Goal: Find specific page/section: Find specific page/section

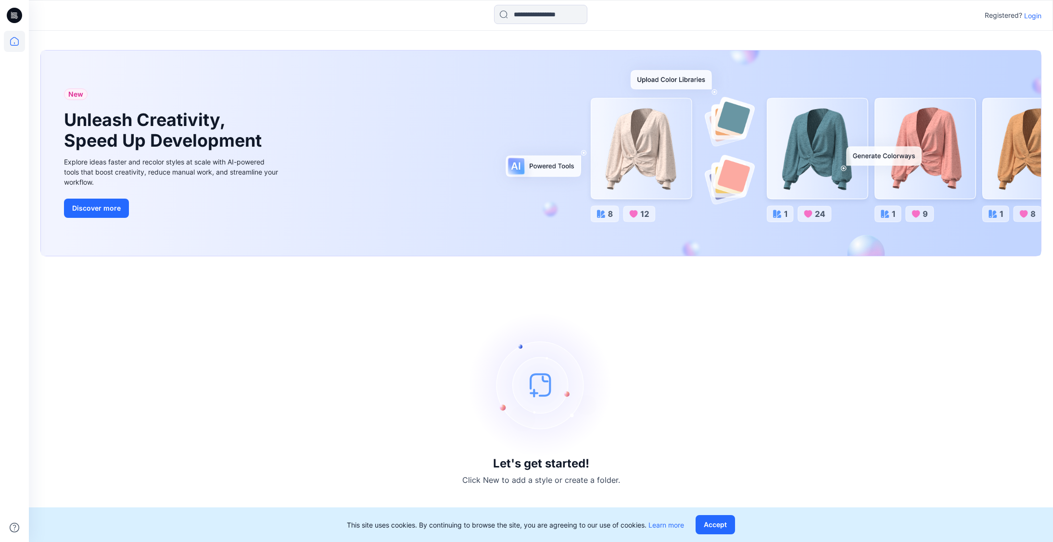
click at [1030, 17] on p "Login" at bounding box center [1032, 16] width 17 height 10
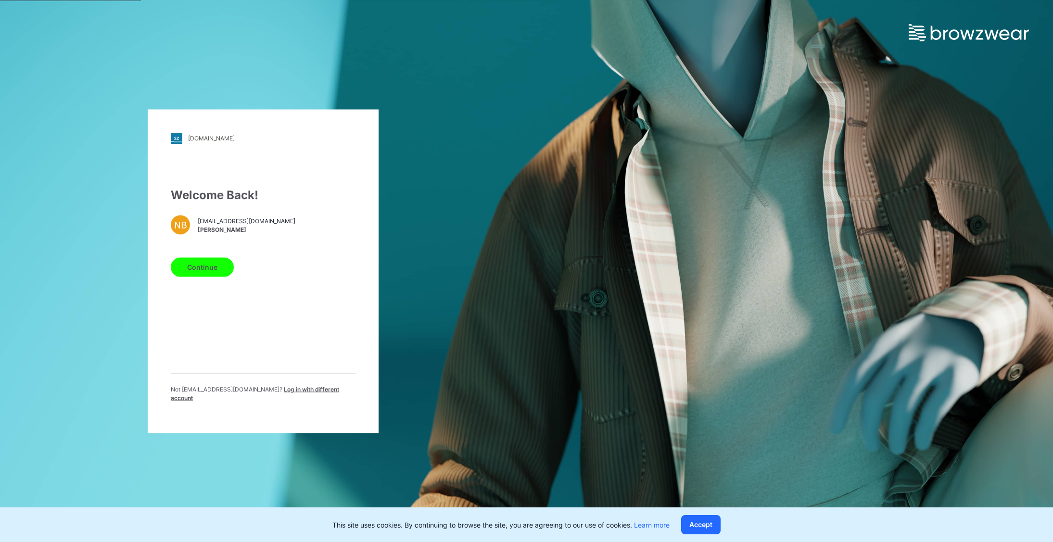
click at [213, 277] on button "Continue" at bounding box center [202, 266] width 63 height 19
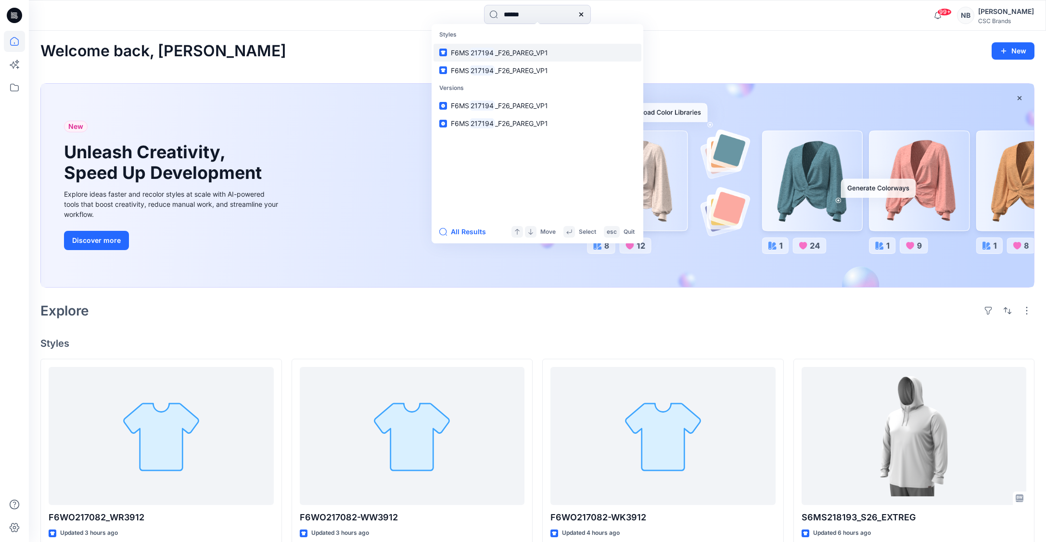
type input "******"
click at [509, 53] on span "_F26_PAREG_VP1" at bounding box center [521, 53] width 53 height 8
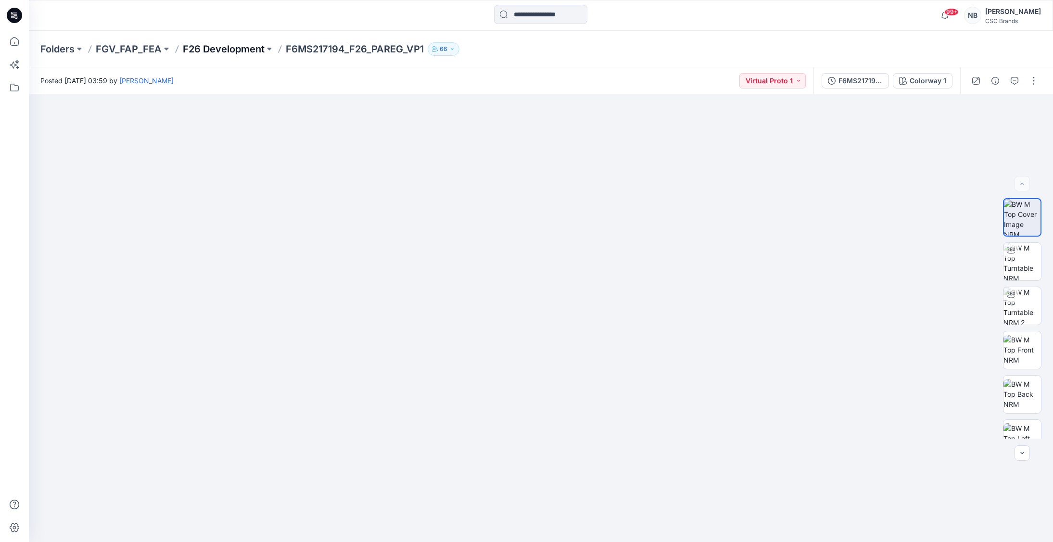
click at [247, 51] on p "F26 Development" at bounding box center [224, 48] width 82 height 13
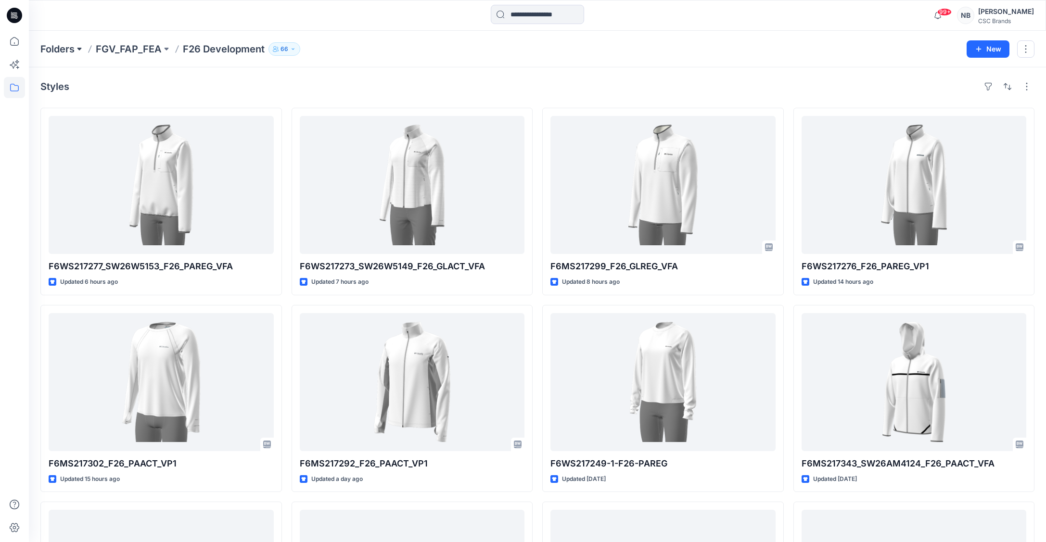
click at [80, 52] on button at bounding box center [80, 48] width 10 height 13
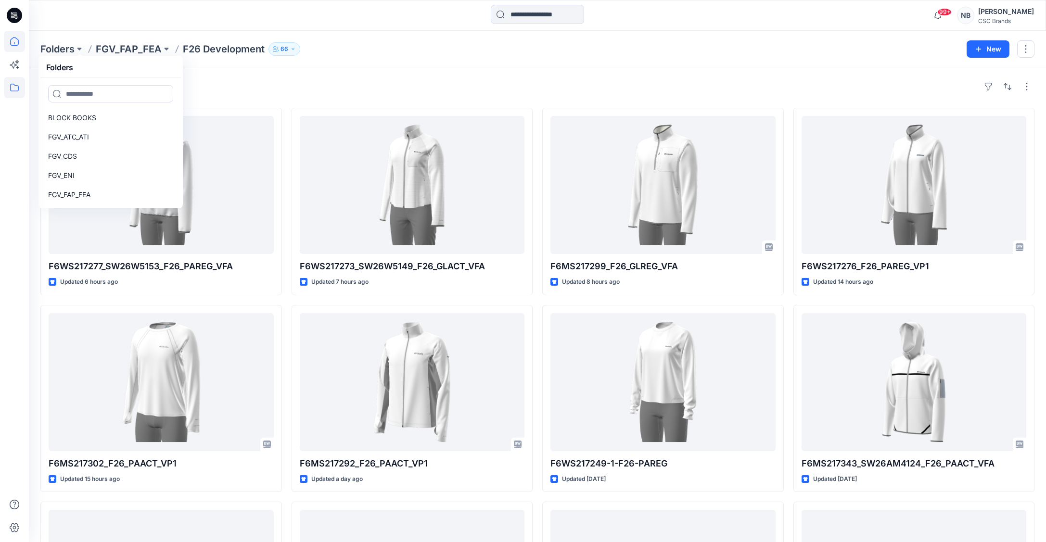
click at [15, 43] on icon at bounding box center [14, 41] width 21 height 21
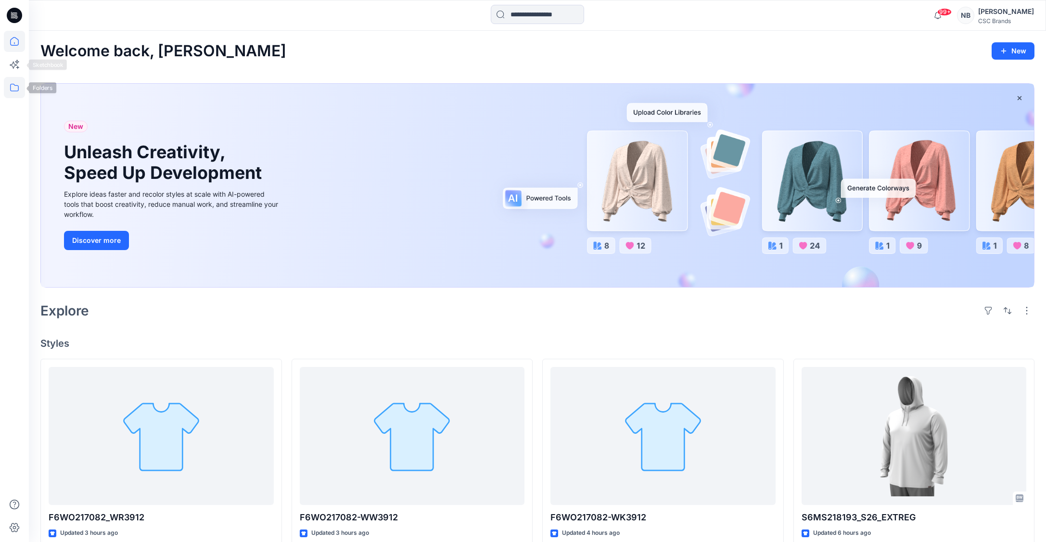
click at [14, 90] on icon at bounding box center [14, 87] width 21 height 21
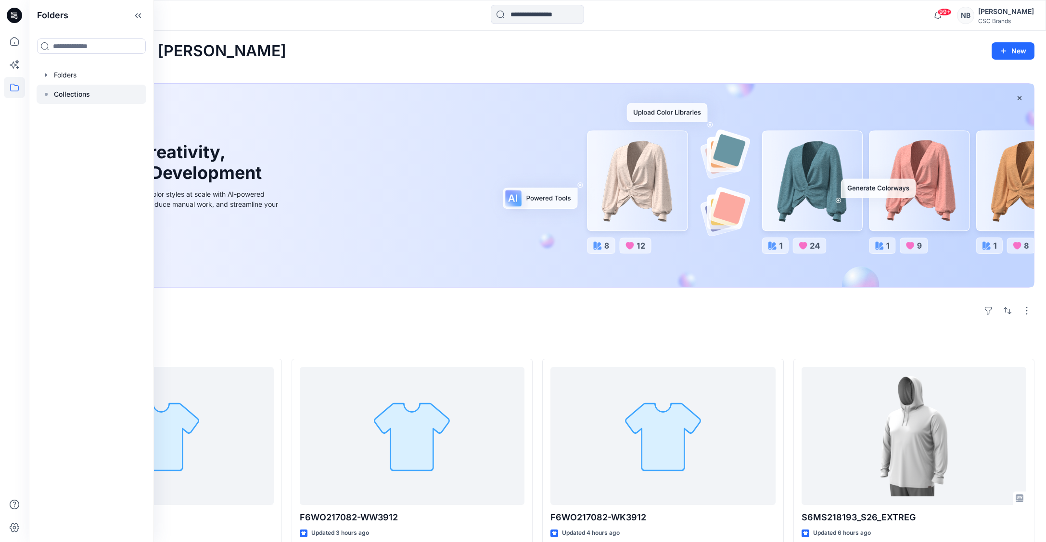
click at [57, 90] on p "Collections" at bounding box center [72, 95] width 36 height 12
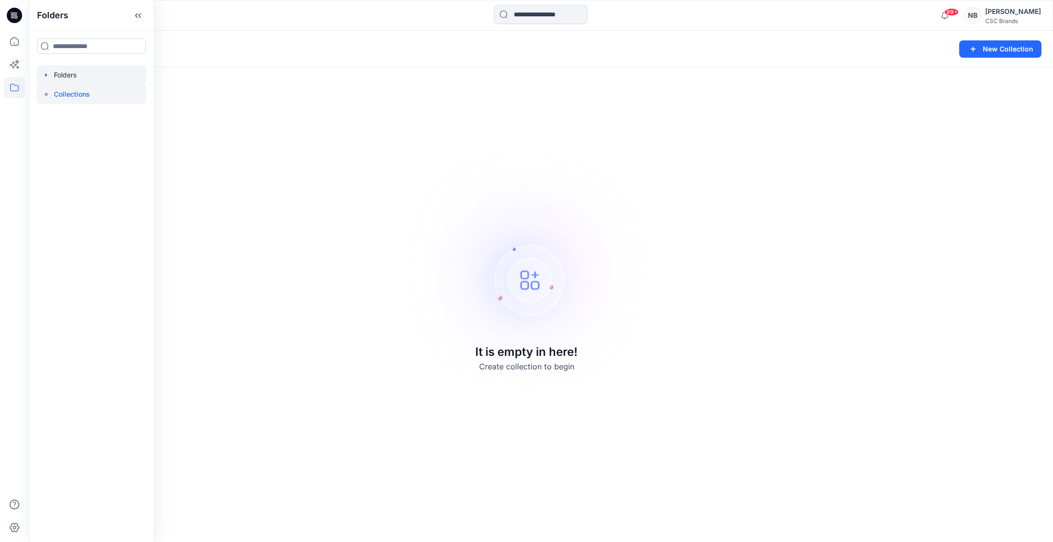
click at [45, 76] on icon "button" at bounding box center [46, 74] width 2 height 3
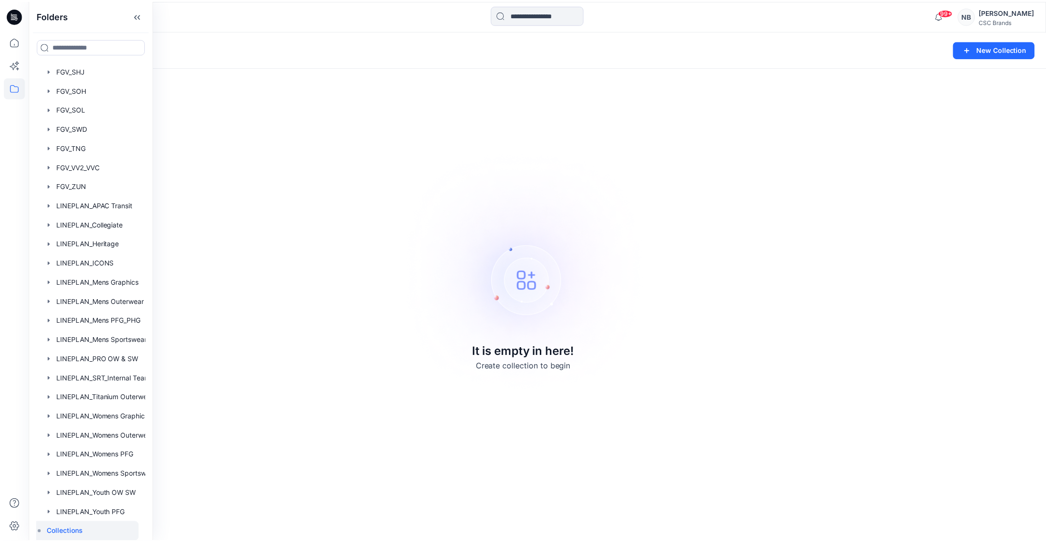
scroll to position [339, 6]
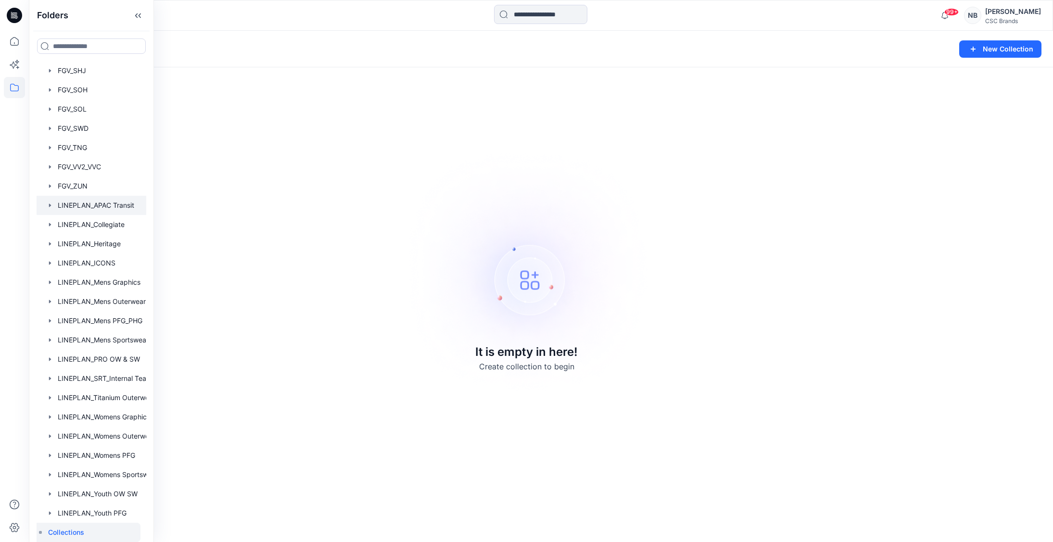
click at [94, 196] on div at bounding box center [97, 205] width 133 height 19
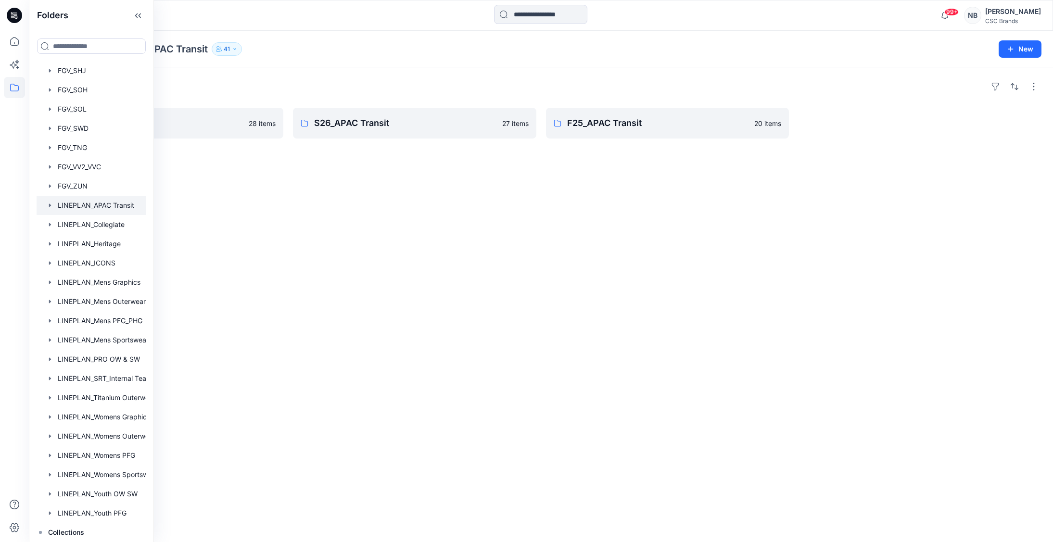
click at [325, 52] on div "Folders LINEPLAN_APAC Transit 41" at bounding box center [503, 48] width 926 height 13
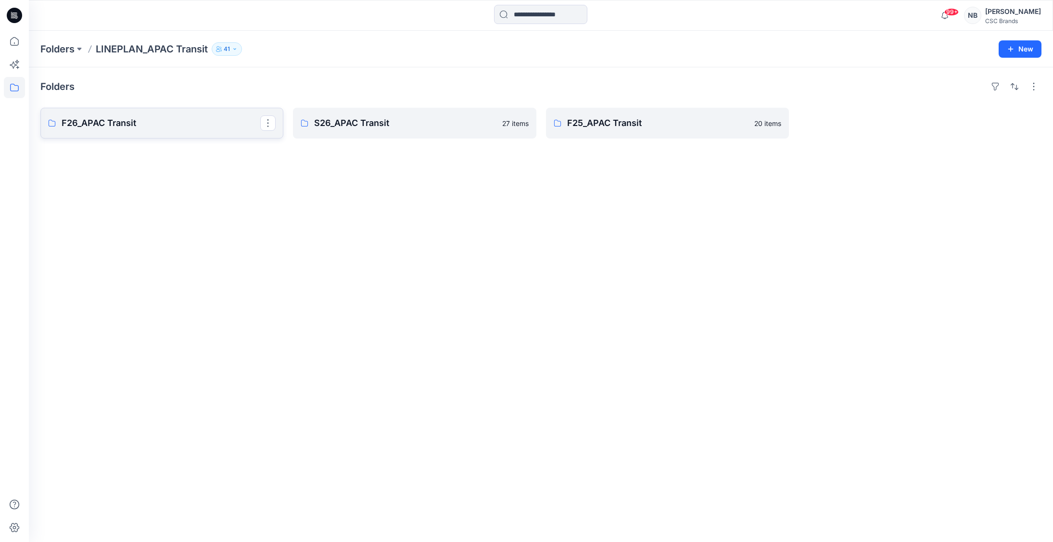
click at [98, 123] on p "F26_APAC Transit" at bounding box center [161, 122] width 199 height 13
